Goal: Complete application form: Complete application form

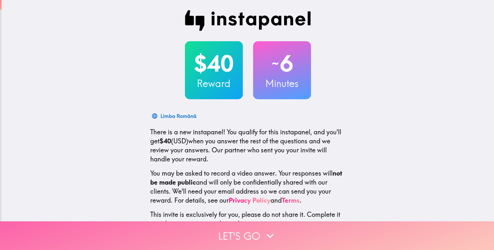
click at [267, 222] on button "Let's go" at bounding box center [247, 235] width 494 height 29
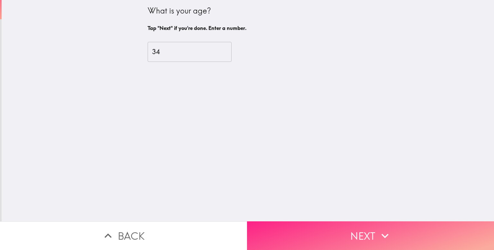
click at [345, 229] on button "Next" at bounding box center [370, 235] width 247 height 29
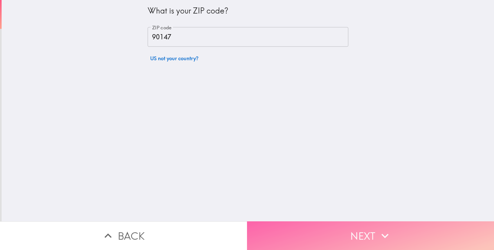
click at [345, 229] on button "Next" at bounding box center [370, 235] width 247 height 29
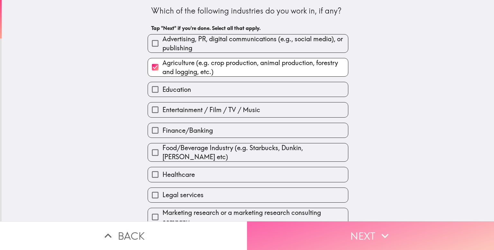
click at [345, 229] on button "Next" at bounding box center [370, 235] width 247 height 29
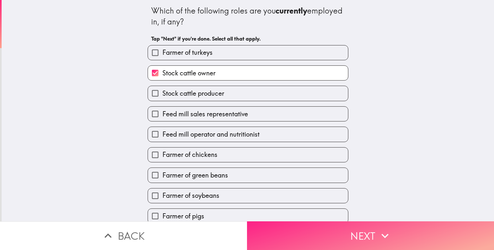
click at [345, 229] on button "Next" at bounding box center [370, 235] width 247 height 29
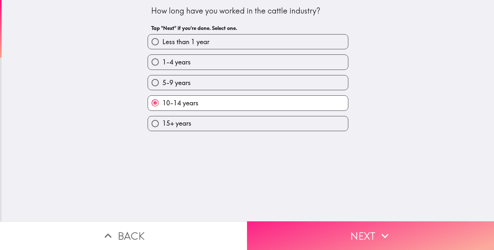
click at [345, 229] on button "Next" at bounding box center [370, 235] width 247 height 29
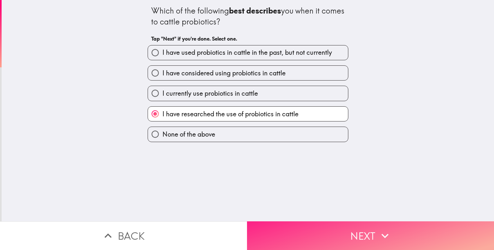
click at [345, 229] on button "Next" at bounding box center [370, 235] width 247 height 29
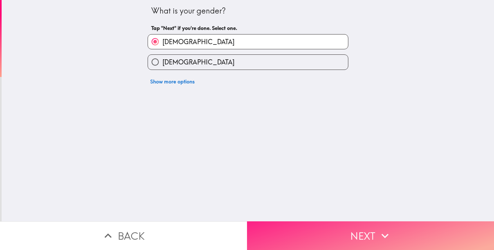
click at [345, 229] on button "Next" at bounding box center [370, 235] width 247 height 29
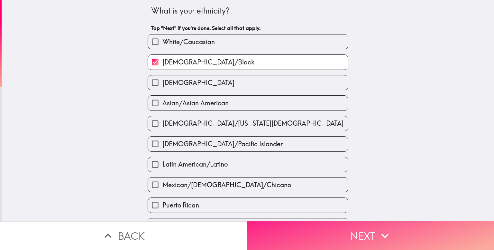
click at [345, 229] on button "Next" at bounding box center [370, 235] width 247 height 29
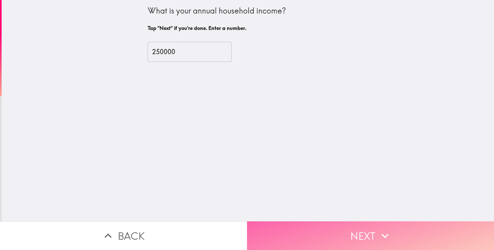
click at [345, 229] on button "Next" at bounding box center [370, 235] width 247 height 29
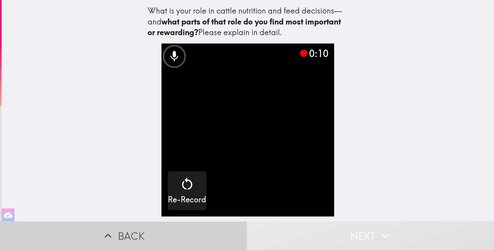
click at [115, 231] on button "Back" at bounding box center [123, 235] width 247 height 29
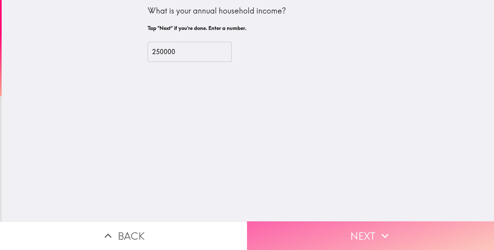
click at [353, 224] on button "Next" at bounding box center [370, 235] width 247 height 29
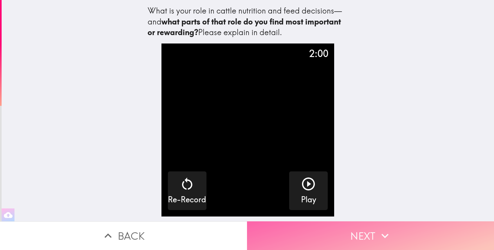
click at [382, 233] on icon "button" at bounding box center [385, 235] width 7 height 5
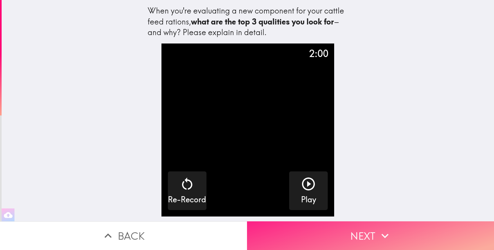
click at [387, 230] on icon "button" at bounding box center [385, 235] width 14 height 14
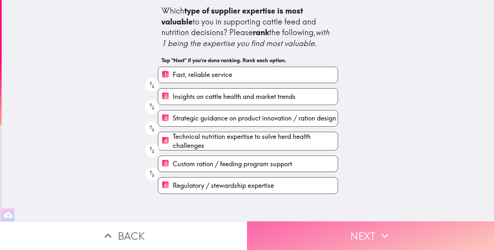
click at [369, 233] on button "Next" at bounding box center [370, 235] width 247 height 29
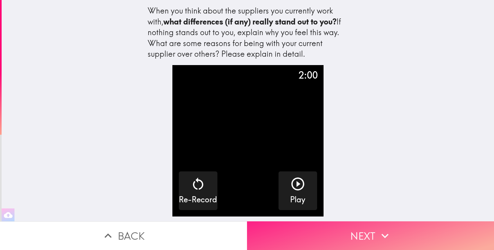
click at [381, 228] on icon "button" at bounding box center [385, 235] width 14 height 14
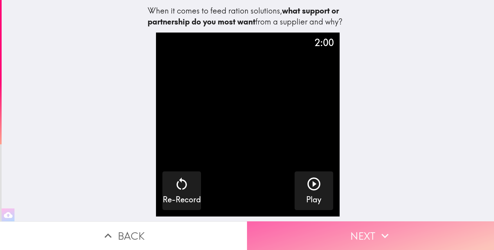
click at [405, 223] on button "Next" at bounding box center [370, 235] width 247 height 29
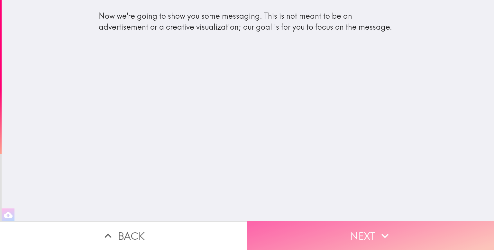
click at [354, 222] on button "Next" at bounding box center [370, 235] width 247 height 29
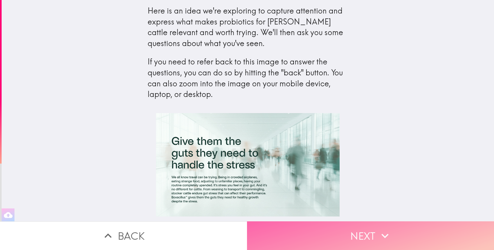
click at [369, 231] on button "Next" at bounding box center [370, 235] width 247 height 29
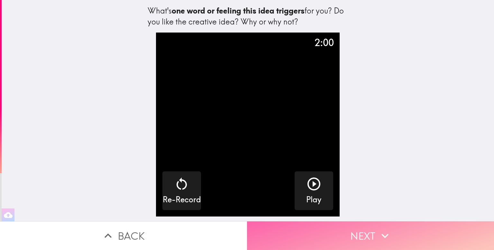
click at [366, 231] on button "Next" at bounding box center [370, 235] width 247 height 29
click at [390, 228] on icon "button" at bounding box center [385, 235] width 14 height 14
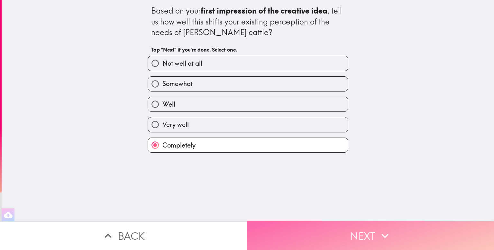
click at [378, 228] on icon "button" at bounding box center [385, 235] width 14 height 14
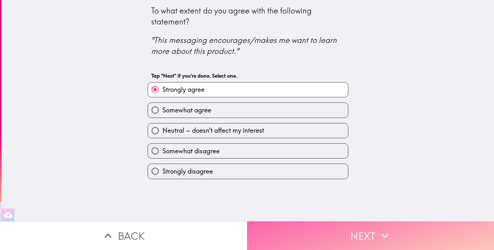
click at [378, 228] on icon "button" at bounding box center [385, 235] width 14 height 14
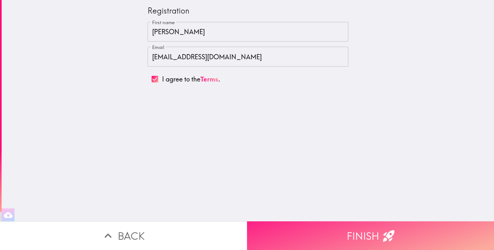
click at [378, 228] on button "Finish" at bounding box center [370, 235] width 247 height 29
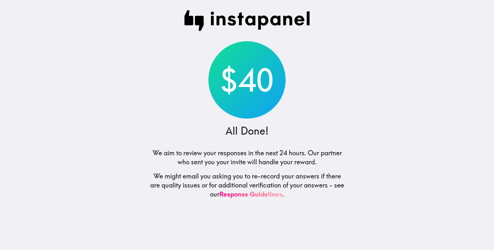
click at [233, 110] on div "$40" at bounding box center [246, 79] width 77 height 77
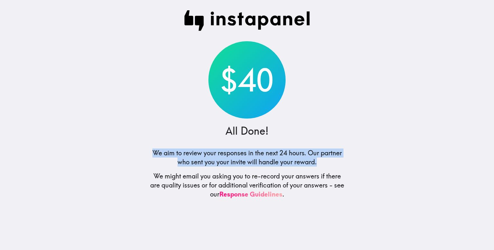
drag, startPoint x: 151, startPoint y: 151, endPoint x: 327, endPoint y: 161, distance: 176.0
click at [327, 161] on h5 "We aim to review your responses in the next 24 hours. Our partner who sent you …" at bounding box center [247, 157] width 196 height 18
click at [334, 163] on h5 "We aim to review your responses in the next 24 hours. Our partner who sent you …" at bounding box center [247, 157] width 196 height 18
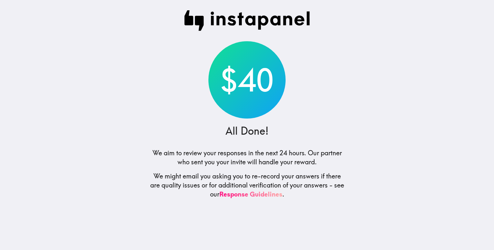
click at [280, 126] on div "$40 All Done! We aim to review your responses in the next 24 hours. Our partner…" at bounding box center [247, 125] width 206 height 250
